Goal: Transaction & Acquisition: Purchase product/service

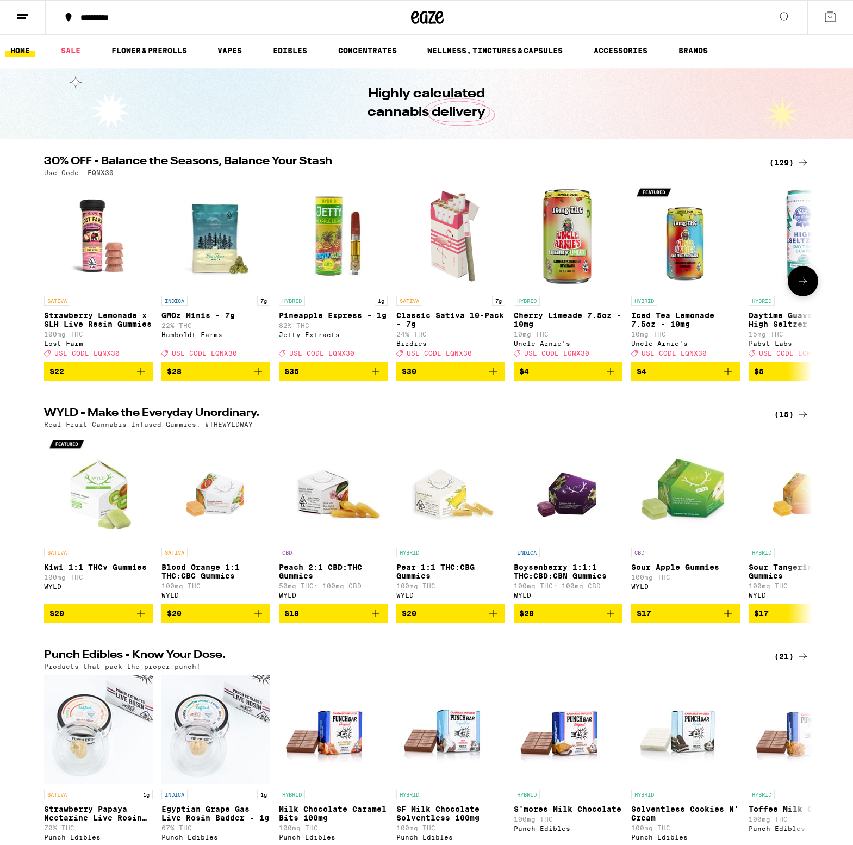
scroll to position [27, 0]
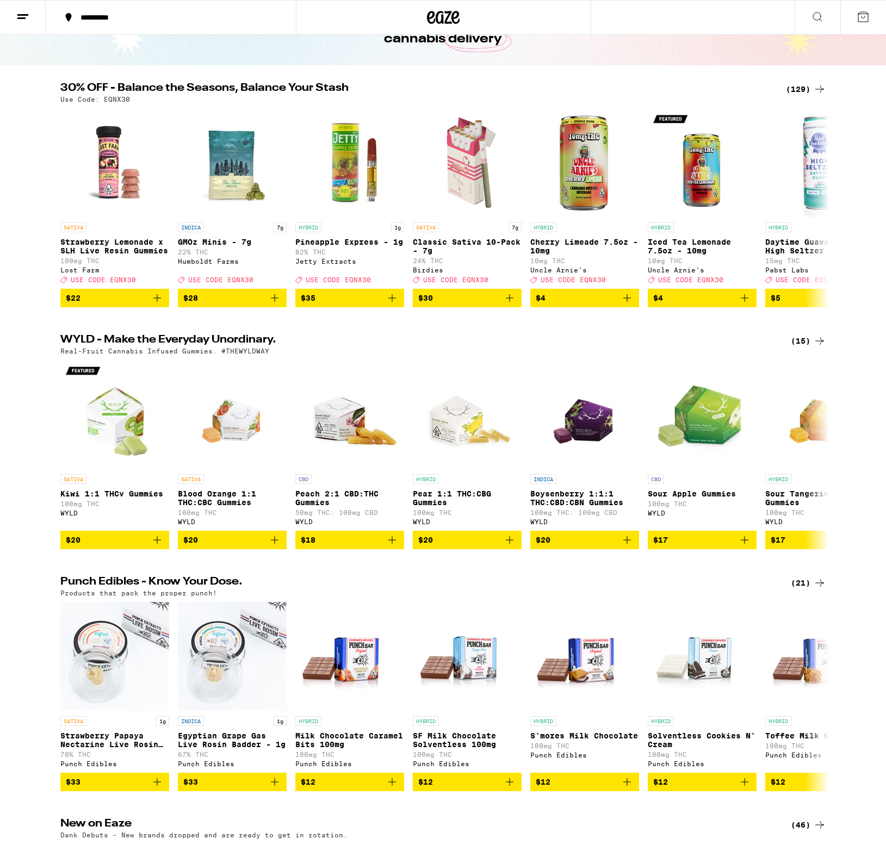
scroll to position [333, 0]
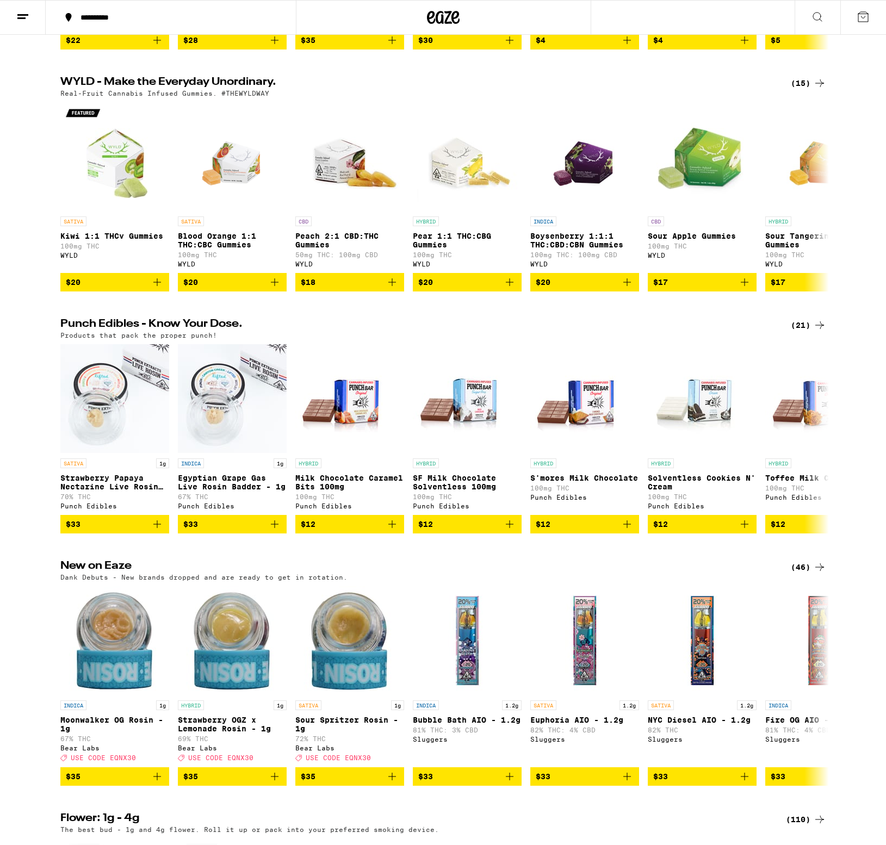
click at [154, 332] on h2 "Punch Edibles - Know Your Dose." at bounding box center [416, 325] width 712 height 13
click at [801, 332] on div "(21)" at bounding box center [808, 325] width 35 height 13
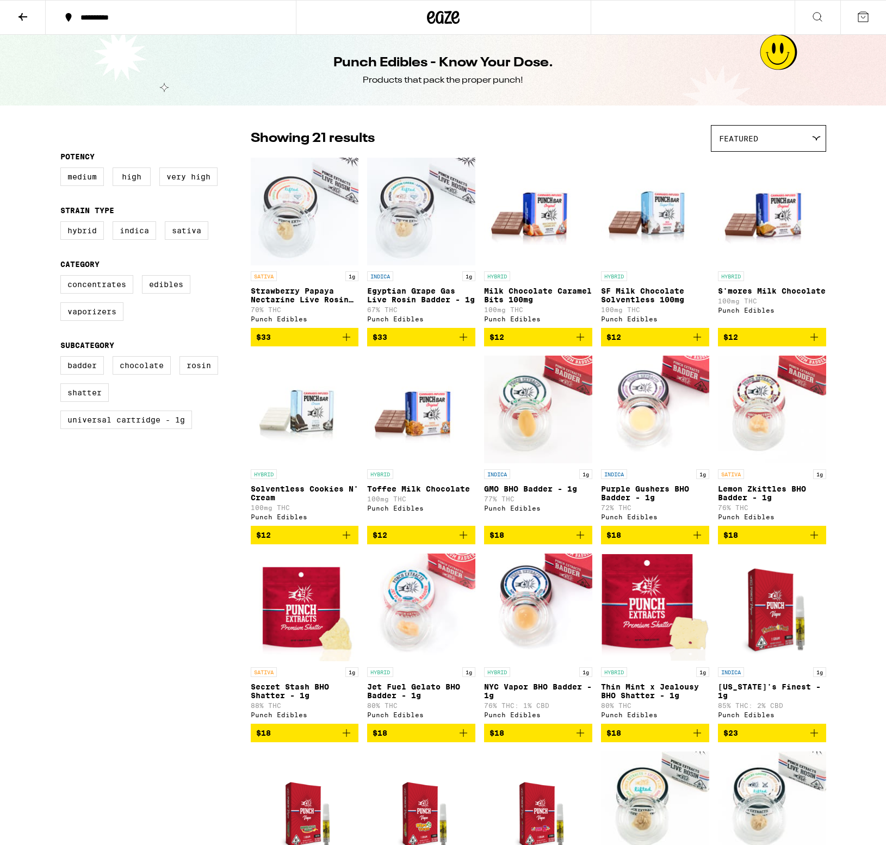
click at [29, 18] on icon at bounding box center [22, 16] width 13 height 13
click at [754, 138] on span "Featured" at bounding box center [738, 138] width 39 height 9
click at [758, 194] on span "Price: Low to High" at bounding box center [768, 188] width 99 height 24
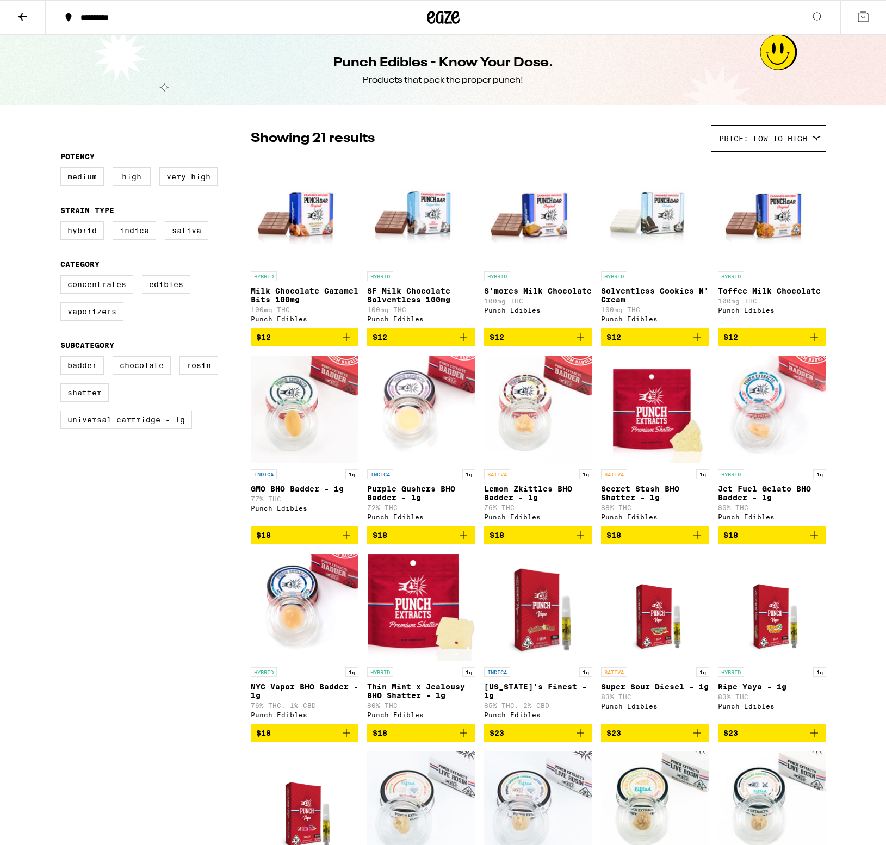
click at [731, 145] on div "Price: Low to High" at bounding box center [768, 139] width 114 height 26
click at [748, 219] on span "Price: High to Low" at bounding box center [768, 212] width 99 height 24
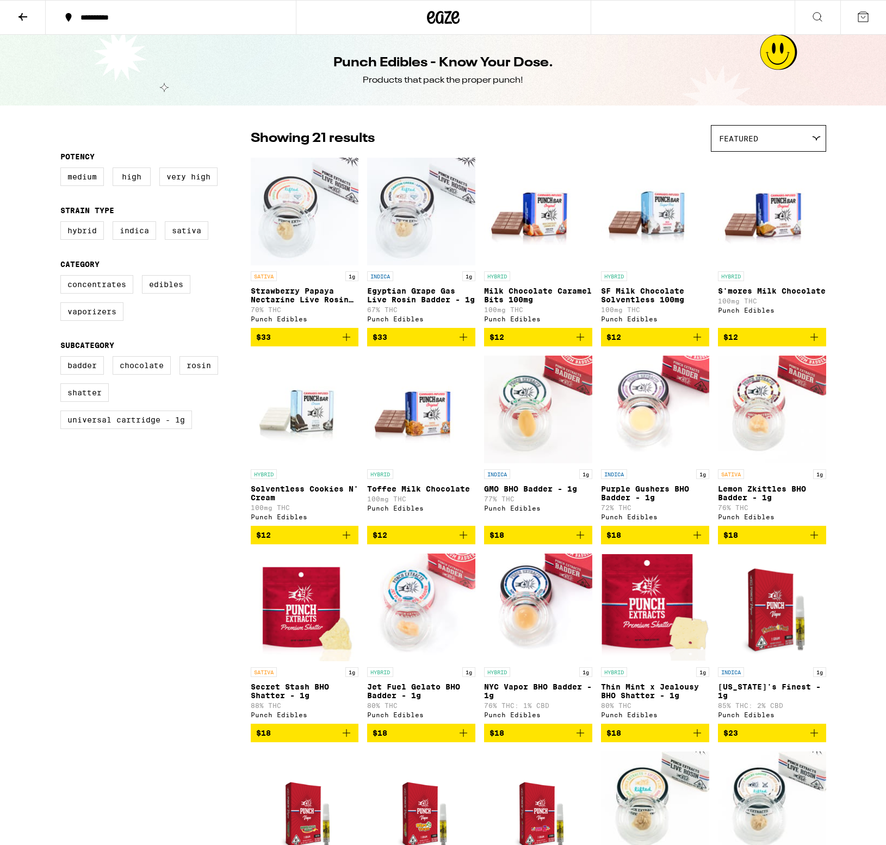
click at [21, 12] on icon at bounding box center [22, 16] width 13 height 13
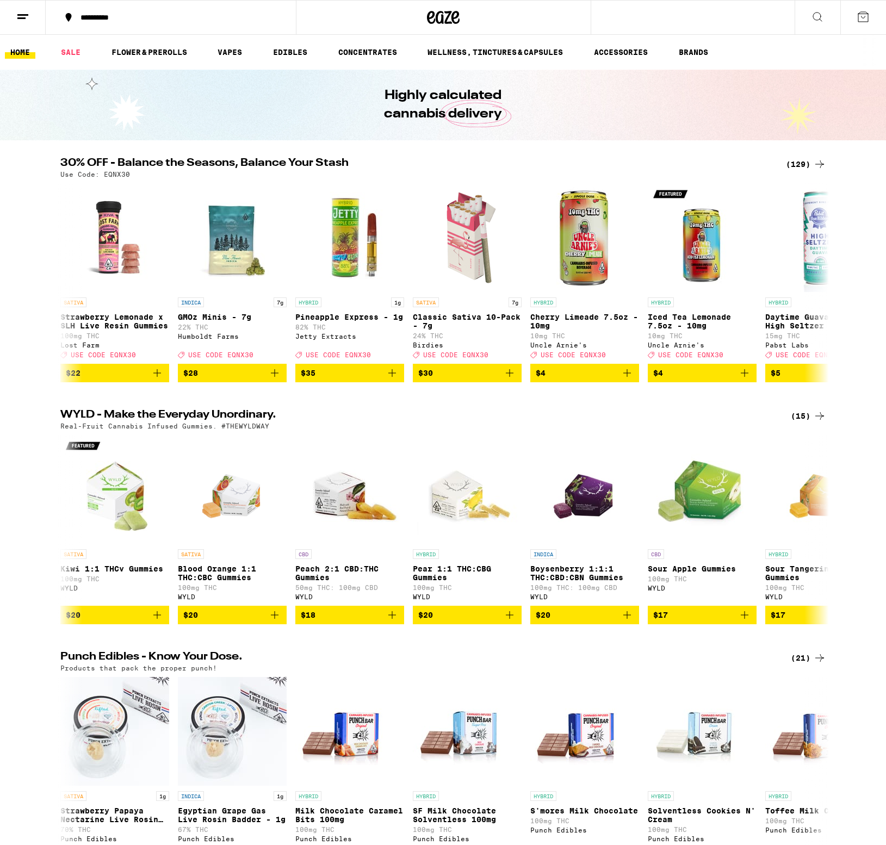
click at [711, 52] on link "BRANDS" at bounding box center [693, 52] width 40 height 13
click at [690, 51] on link "BRANDS" at bounding box center [693, 52] width 40 height 13
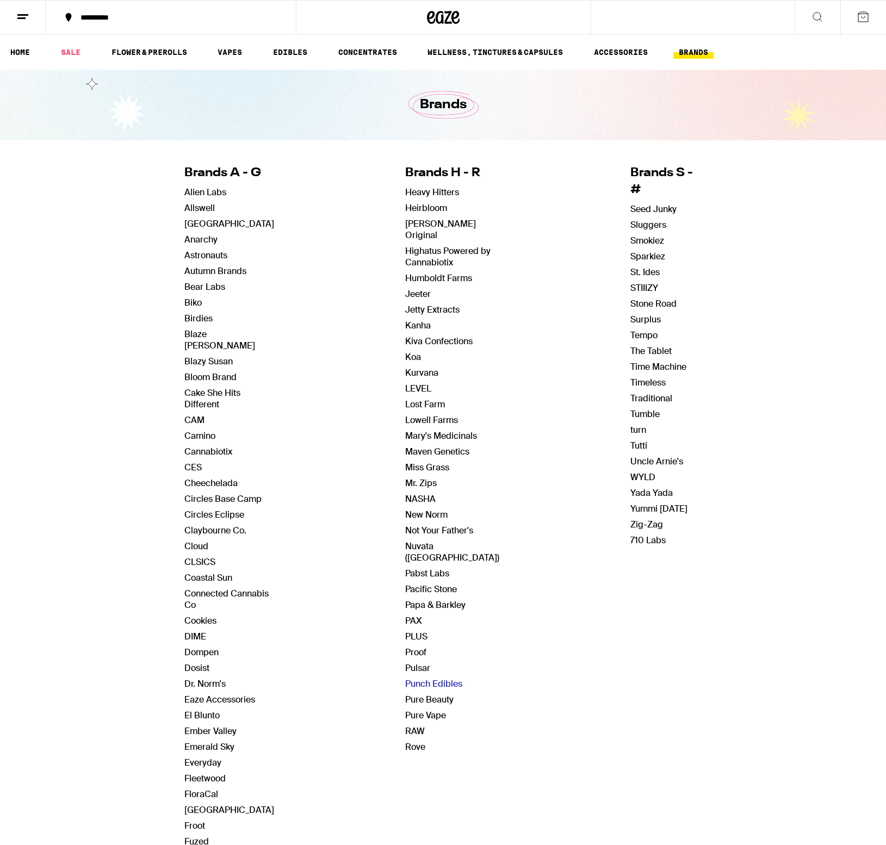
click at [428, 678] on link "Punch Edibles" at bounding box center [433, 683] width 57 height 11
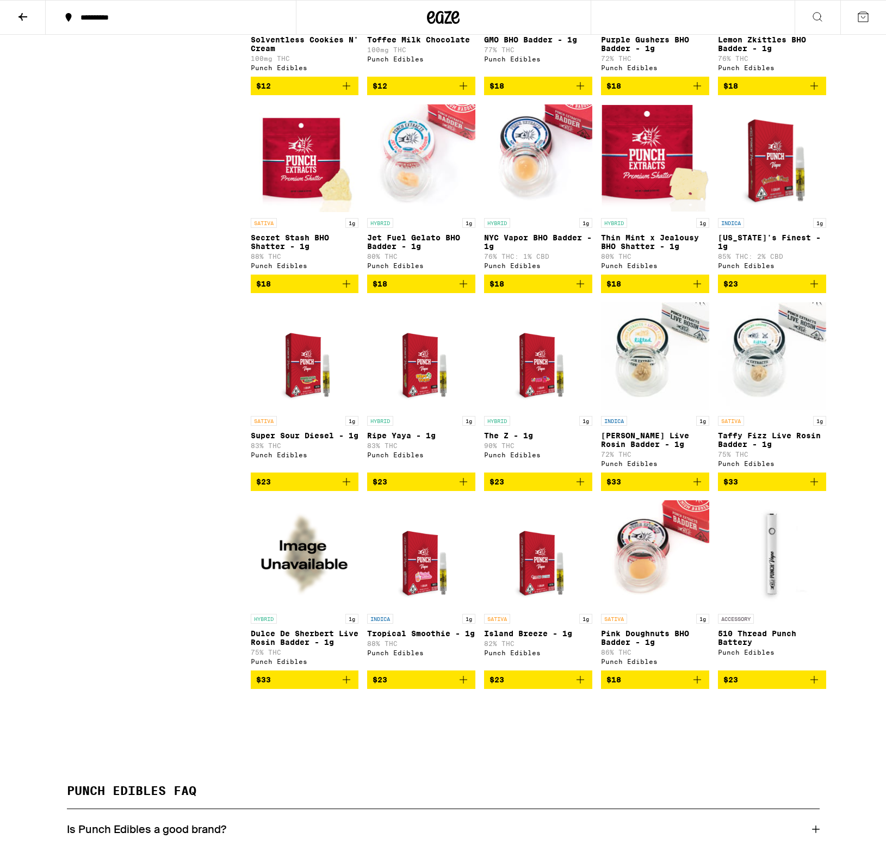
scroll to position [633, 0]
